Goal: Transaction & Acquisition: Download file/media

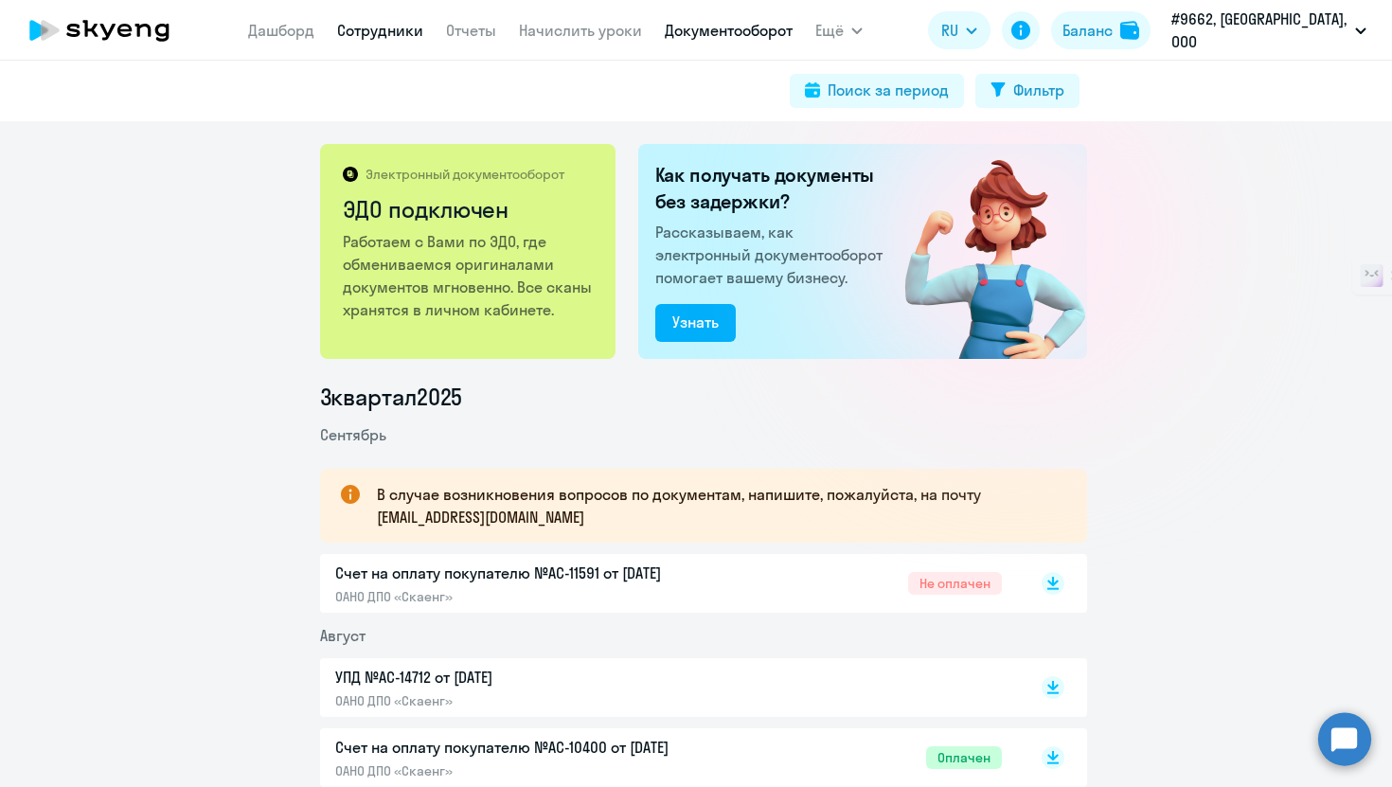
click at [423, 35] on link "Сотрудники" at bounding box center [380, 30] width 86 height 19
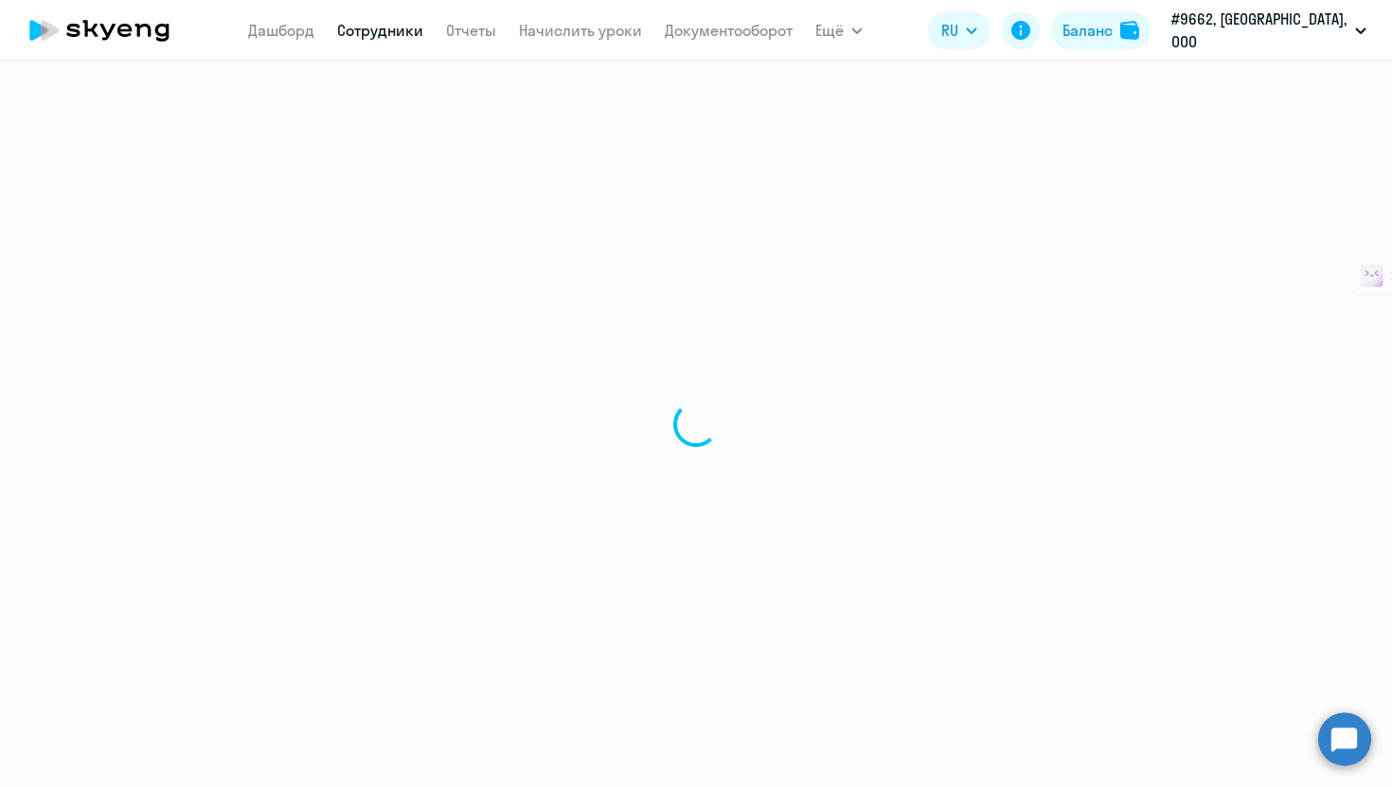
select select "30"
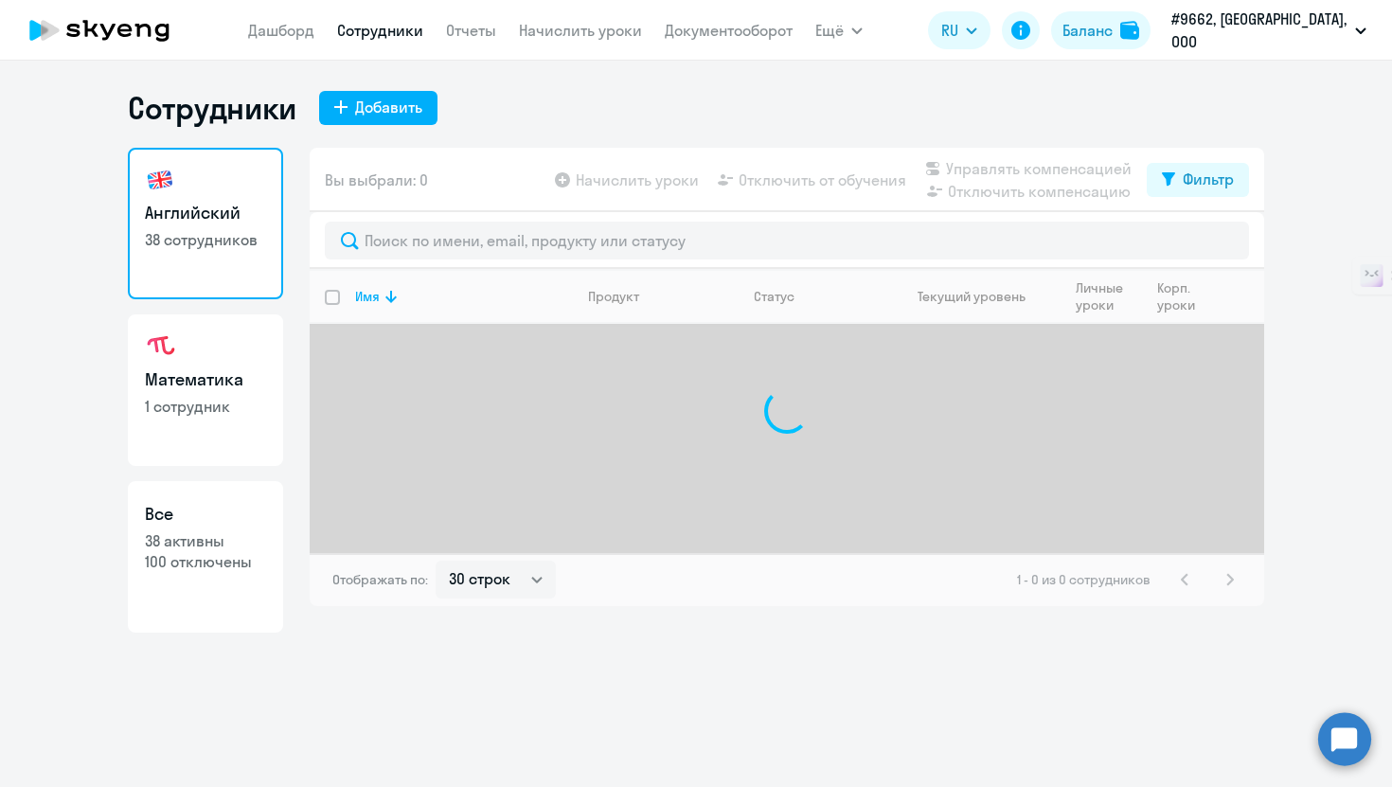
click at [566, 40] on app-menu-item-link "Начислить уроки" at bounding box center [580, 31] width 123 height 24
click at [586, 29] on link "Начислить уроки" at bounding box center [580, 30] width 123 height 19
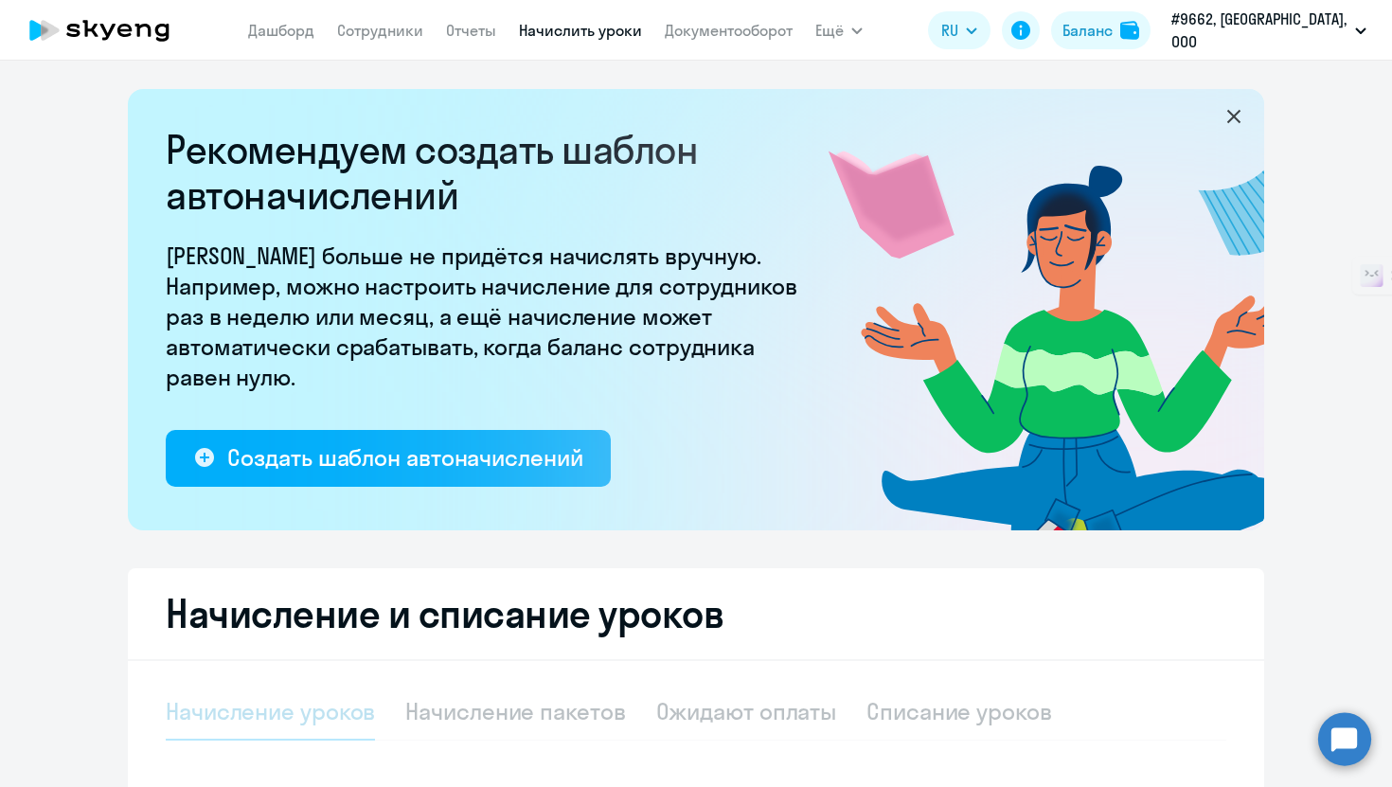
select select "10"
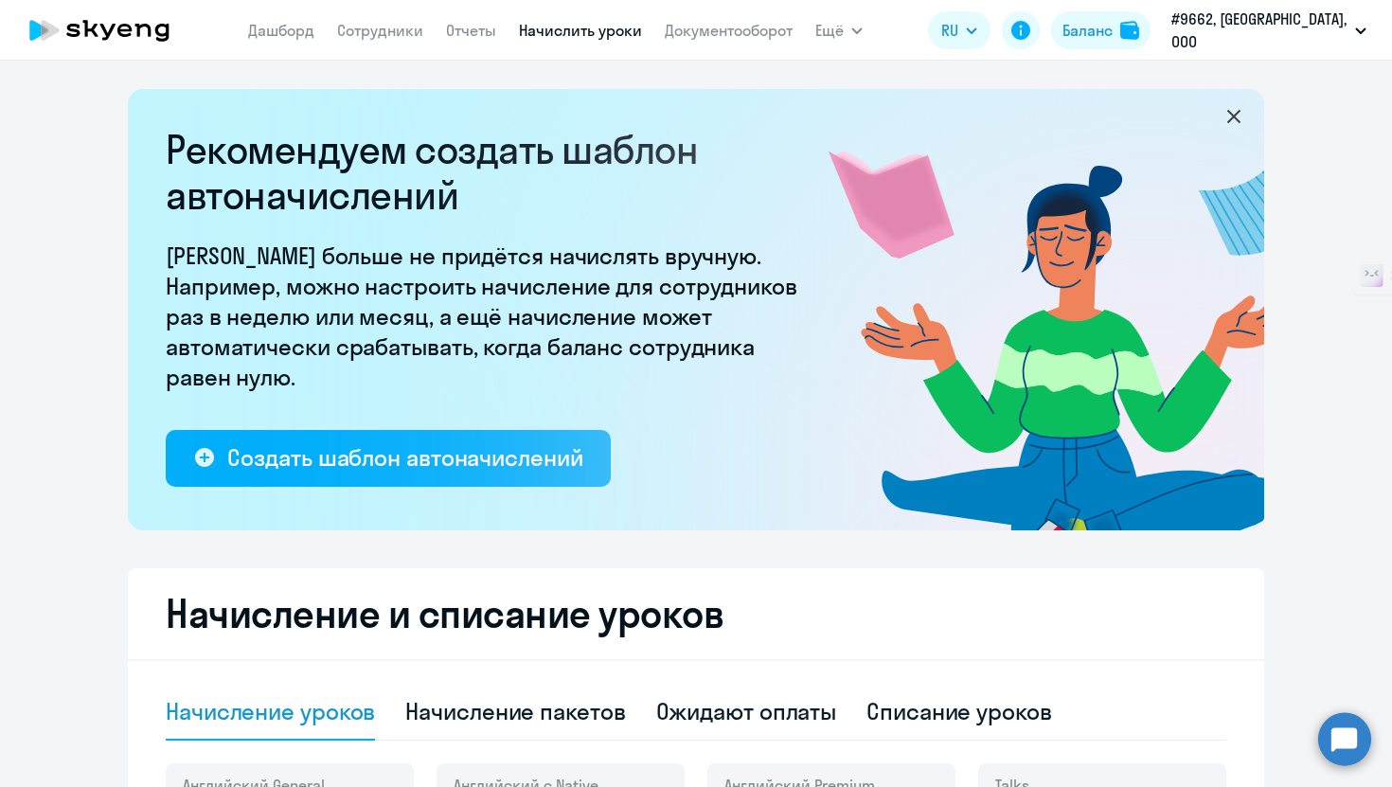
scroll to position [394, 0]
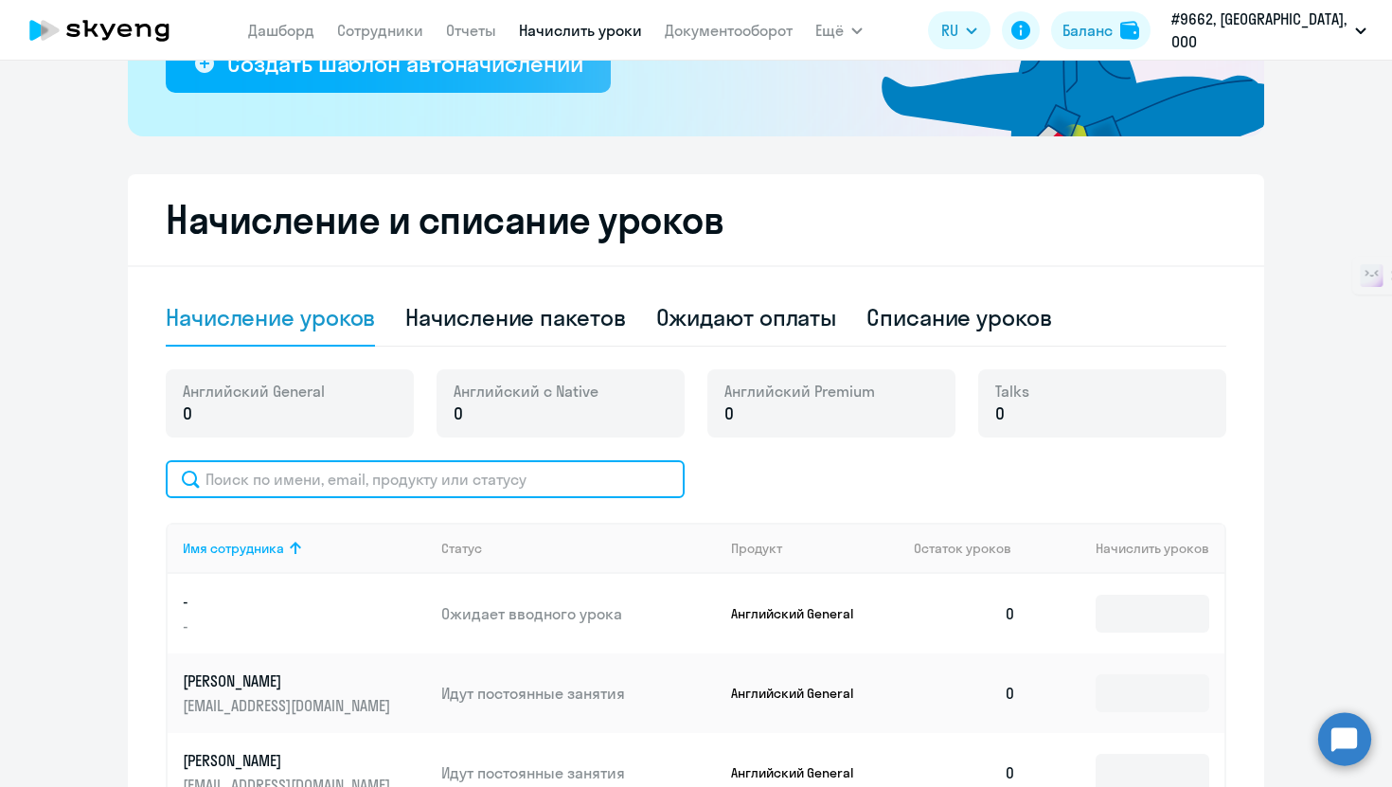
click at [277, 487] on input "text" at bounding box center [425, 479] width 519 height 38
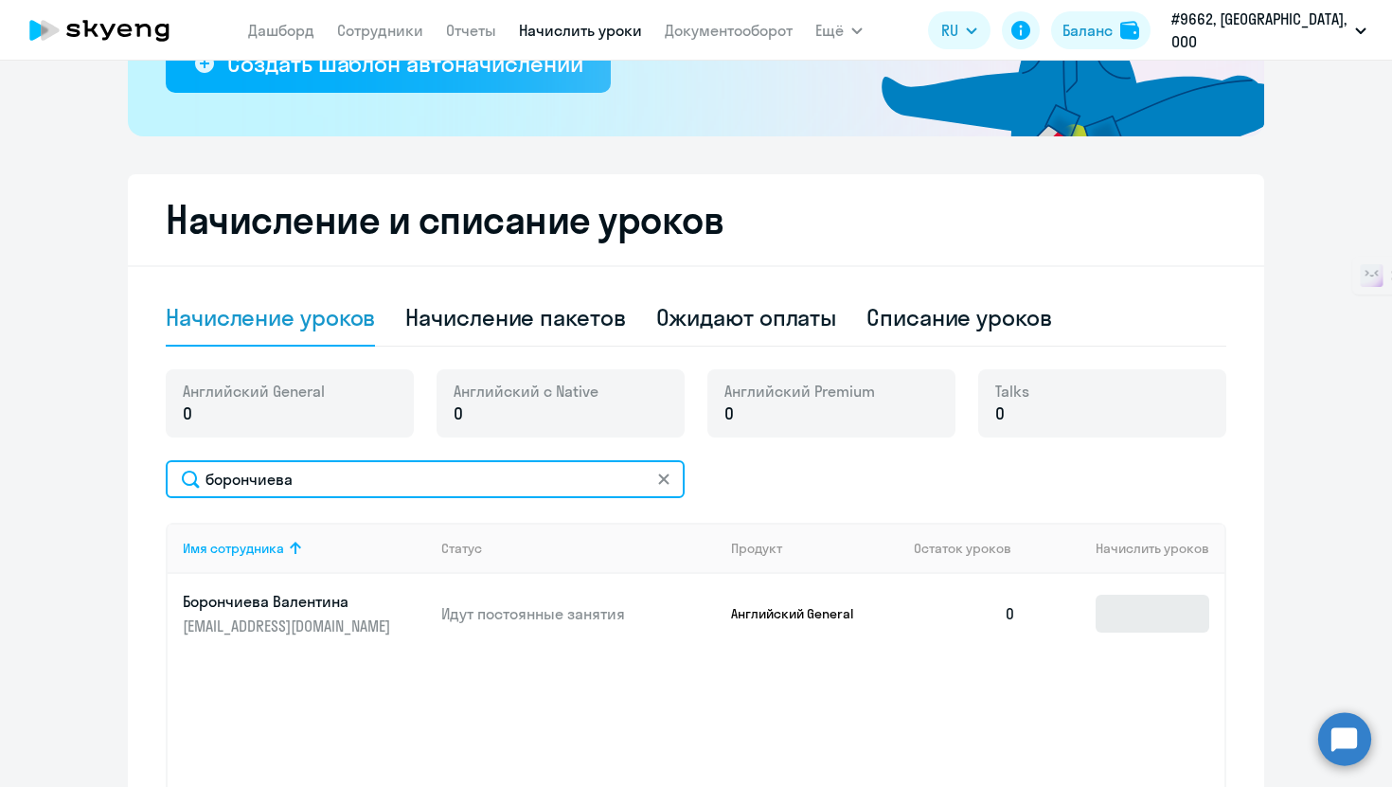
type input "борончиева"
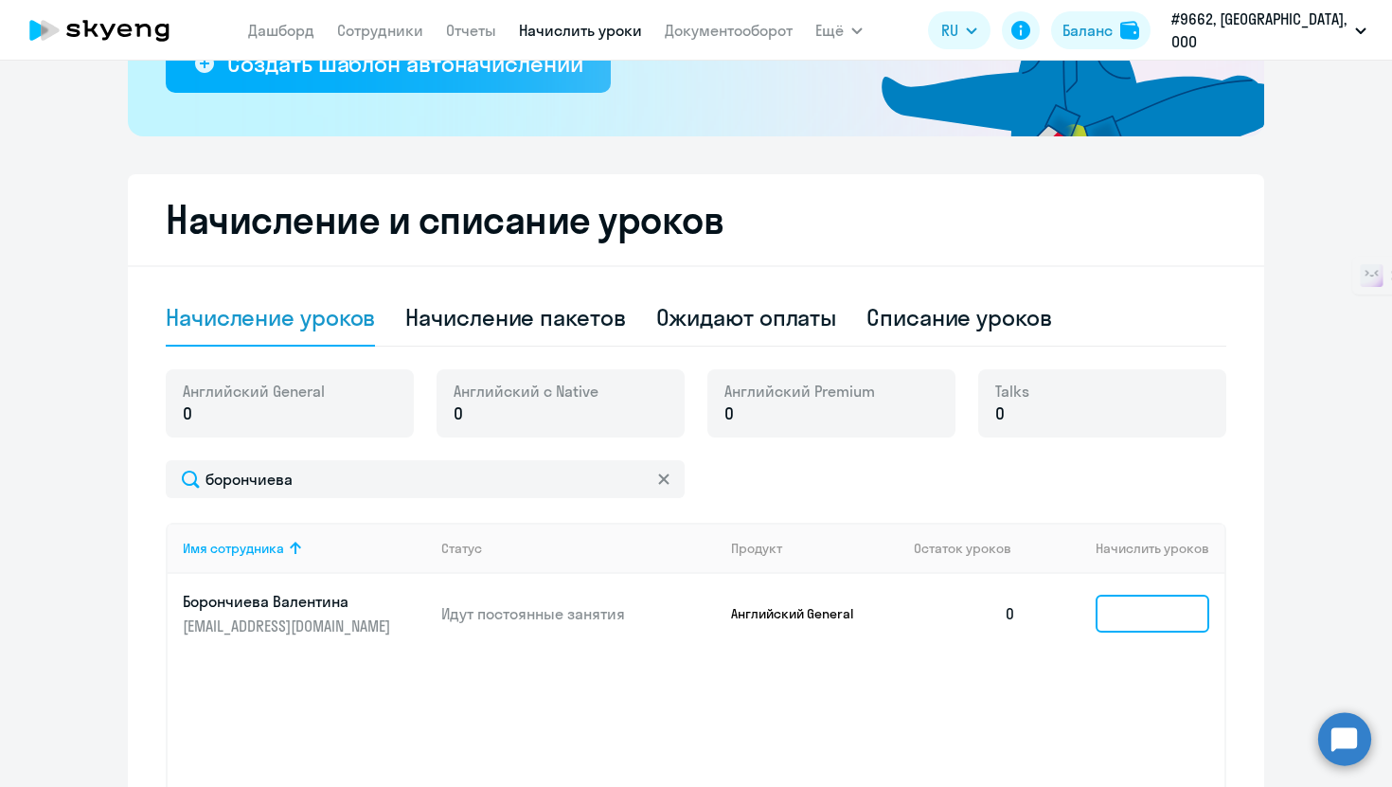
click at [1172, 607] on input at bounding box center [1153, 614] width 114 height 38
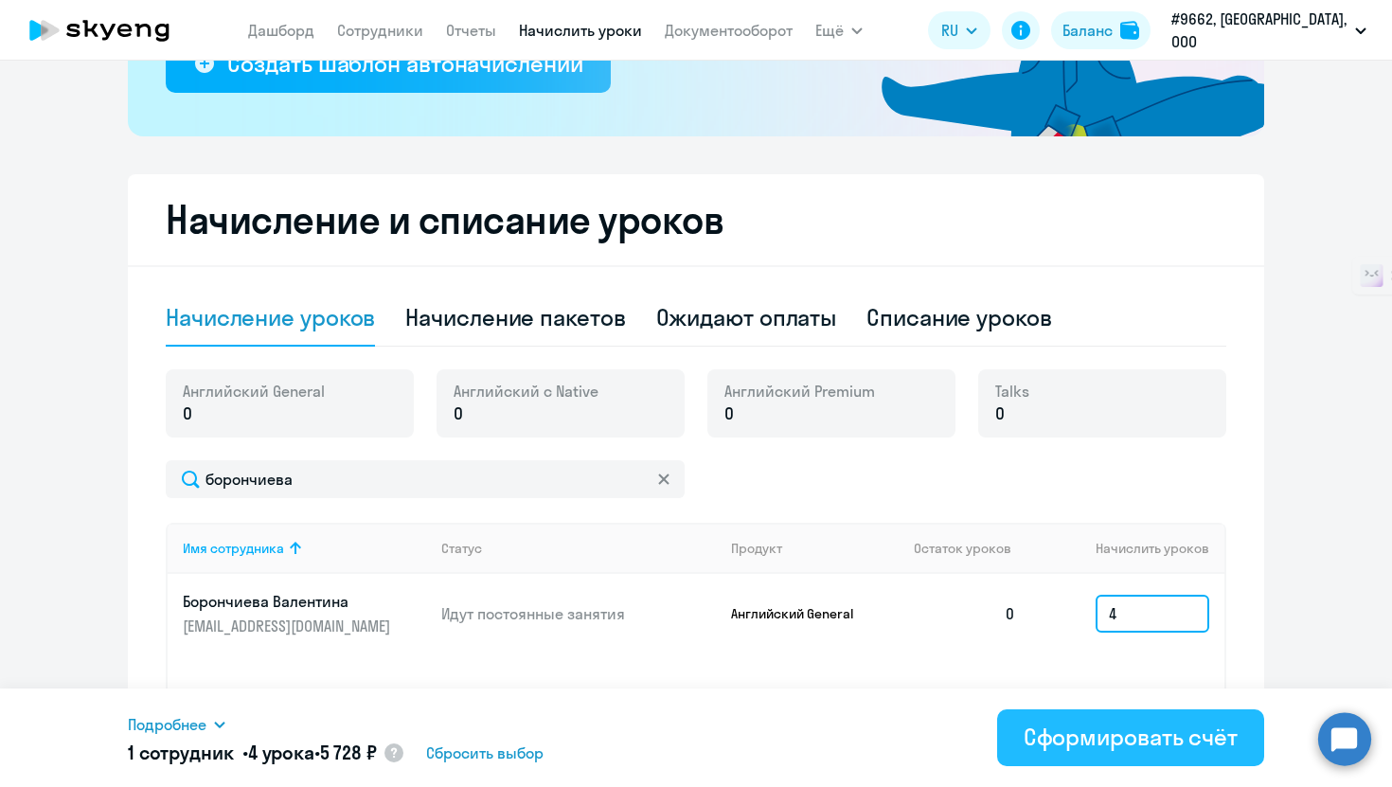
type input "4"
click at [1137, 742] on div "Сформировать счёт" at bounding box center [1131, 737] width 214 height 30
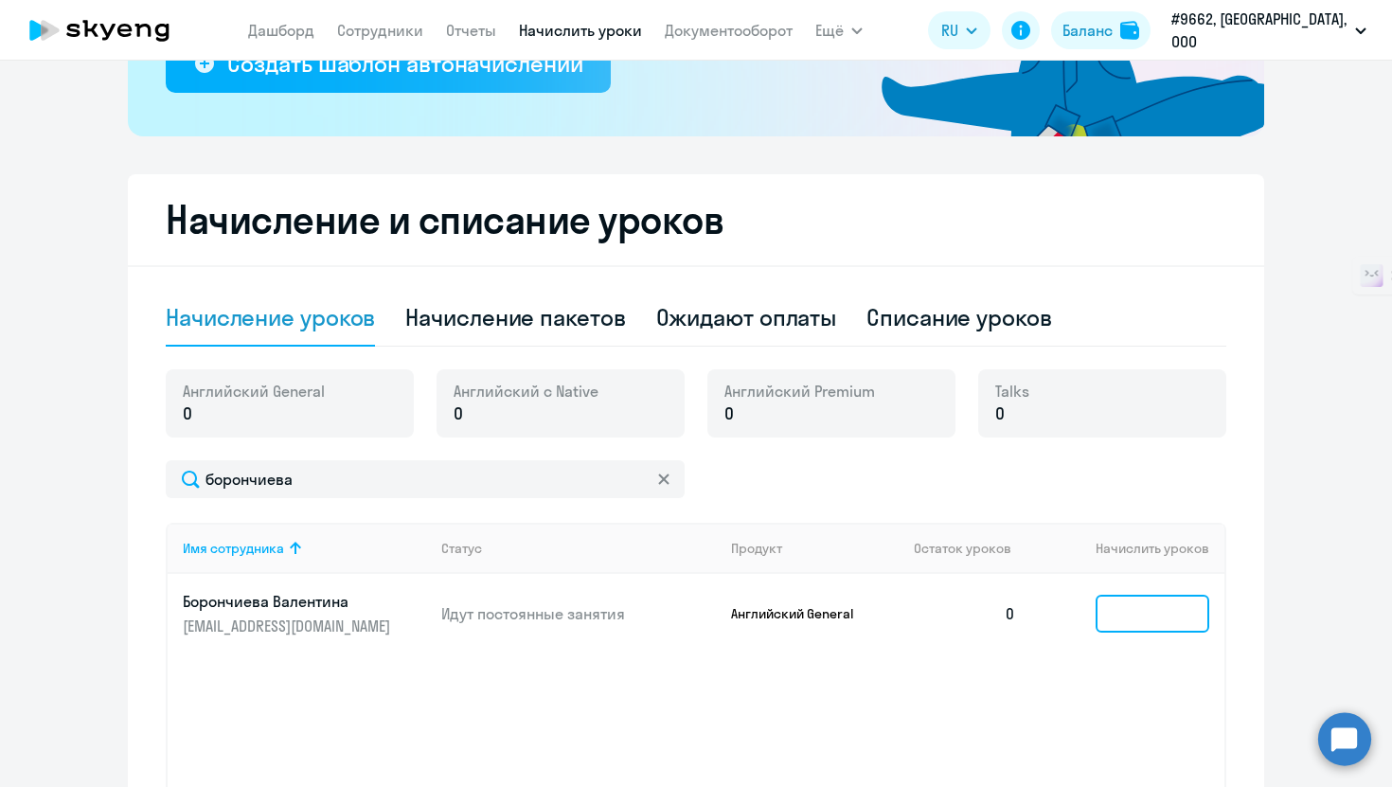
click at [1140, 613] on input at bounding box center [1153, 614] width 114 height 38
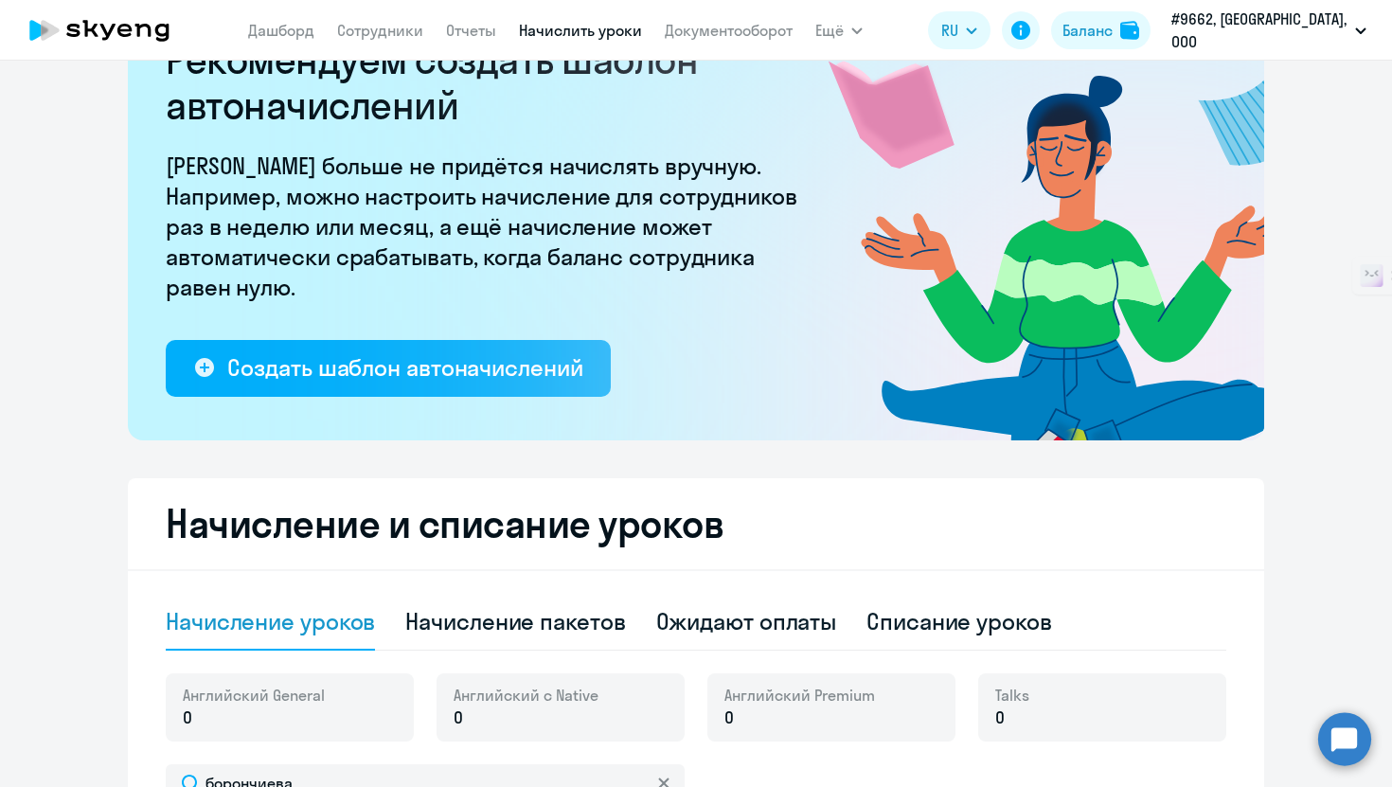
scroll to position [0, 0]
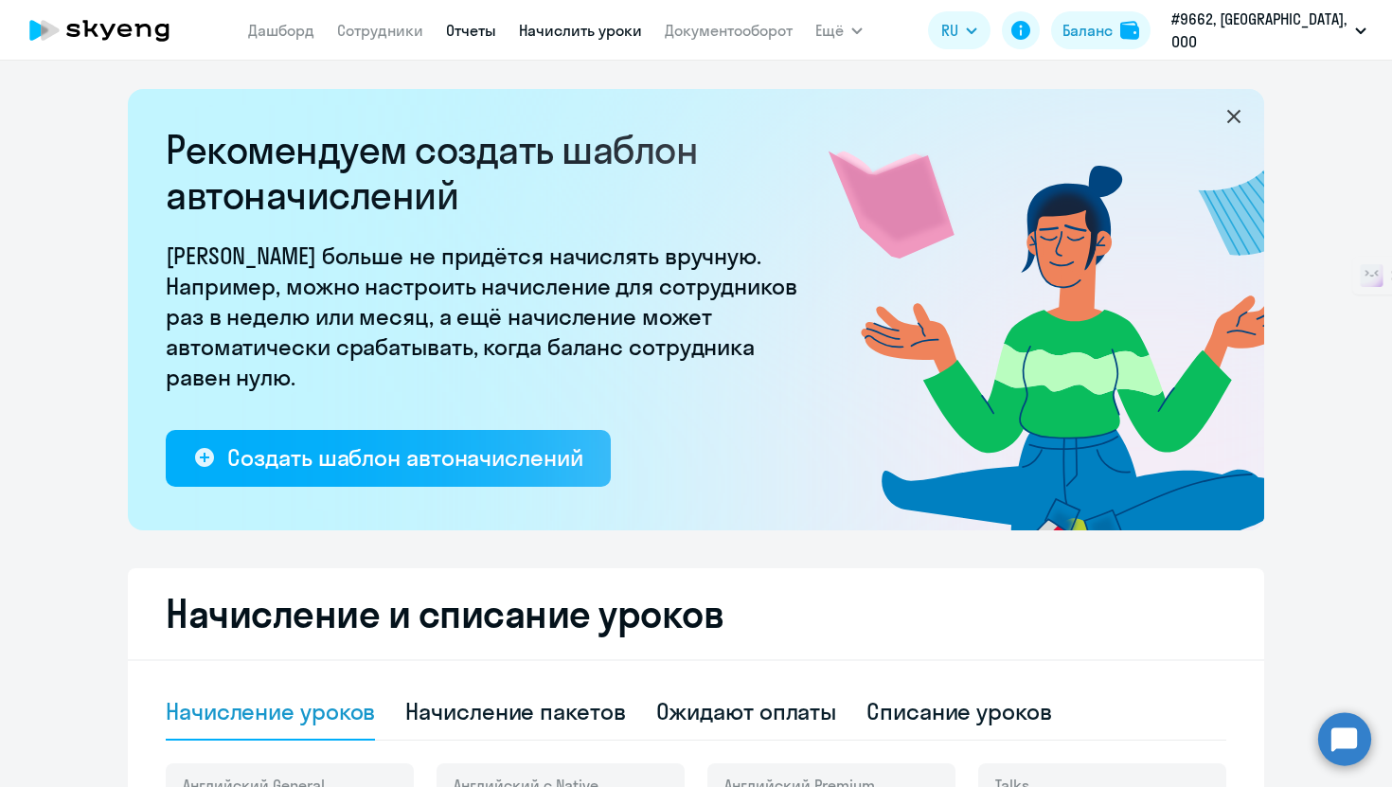
click at [492, 27] on link "Отчеты" at bounding box center [471, 30] width 50 height 19
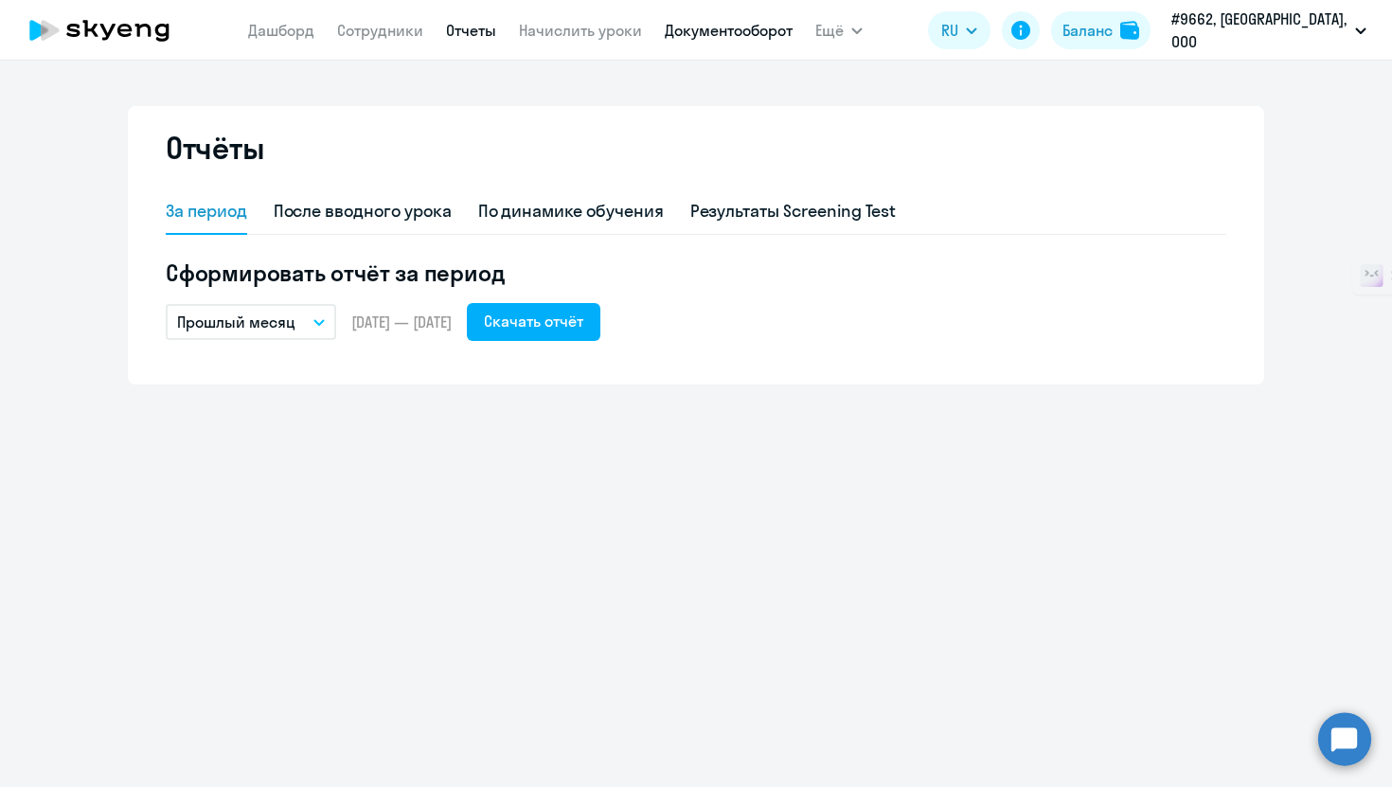
click at [735, 25] on link "Документооборот" at bounding box center [729, 30] width 128 height 19
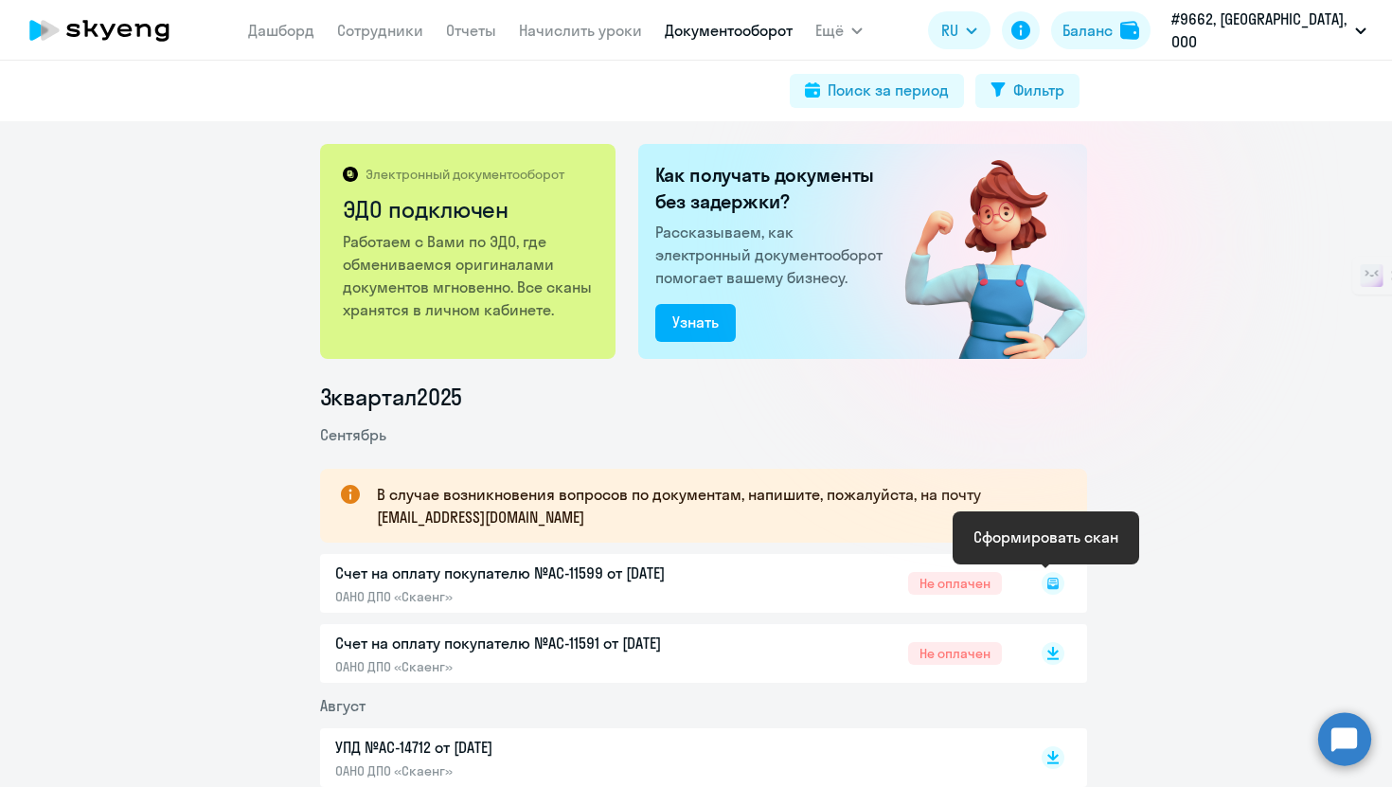
click at [1049, 580] on icon at bounding box center [1052, 579] width 6 height 1
click at [1044, 592] on rect at bounding box center [1053, 583] width 23 height 23
click at [1043, 586] on rect at bounding box center [1053, 583] width 23 height 23
click at [1048, 578] on rect at bounding box center [1053, 583] width 23 height 23
